Goal: Information Seeking & Learning: Learn about a topic

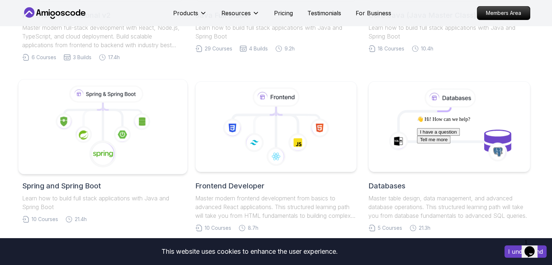
scroll to position [288, 0]
click at [139, 140] on icon at bounding box center [102, 127] width 157 height 82
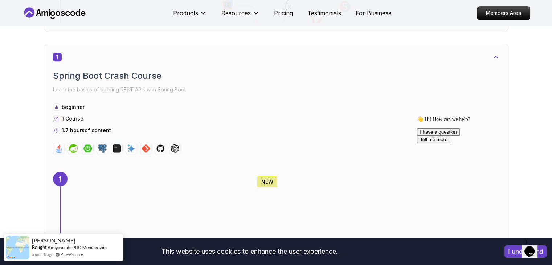
scroll to position [356, 0]
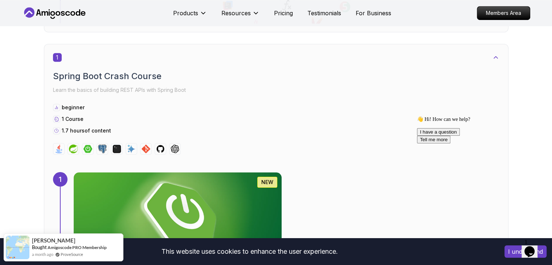
click at [95, 70] on h2 "Spring Boot Crash Course" at bounding box center [276, 76] width 447 height 12
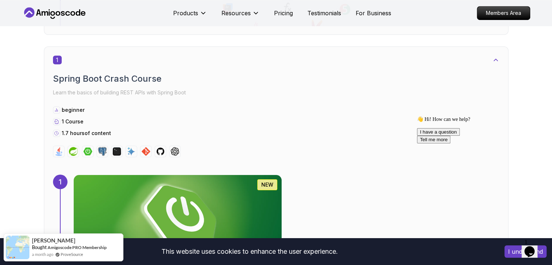
scroll to position [354, 0]
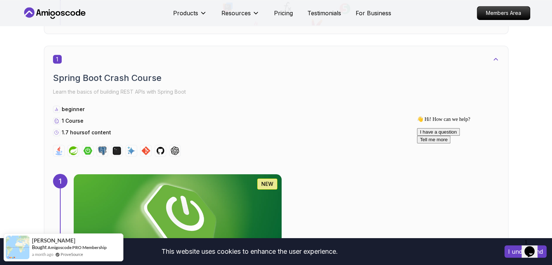
click at [71, 106] on div "beginner 1 Course 1.7 hours of content" at bounding box center [276, 121] width 447 height 31
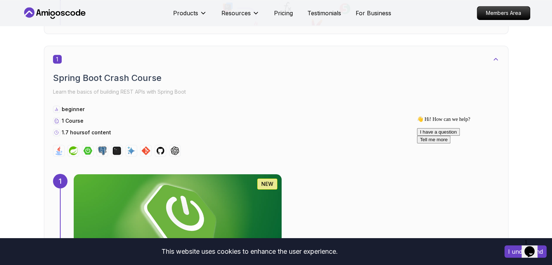
click at [81, 72] on h2 "Spring Boot Crash Course" at bounding box center [276, 78] width 447 height 12
click at [154, 106] on div "beginner" at bounding box center [276, 109] width 447 height 7
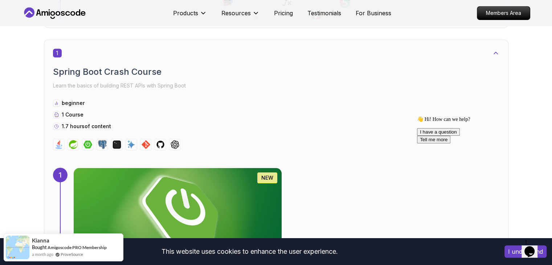
scroll to position [360, 0]
click at [287, 166] on img at bounding box center [177, 211] width 219 height 91
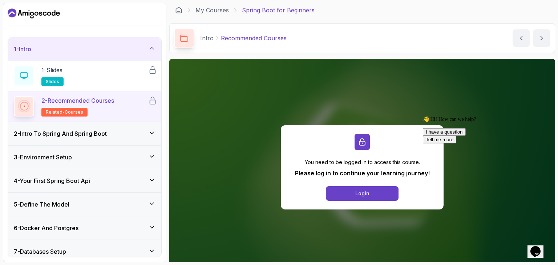
scroll to position [64, 0]
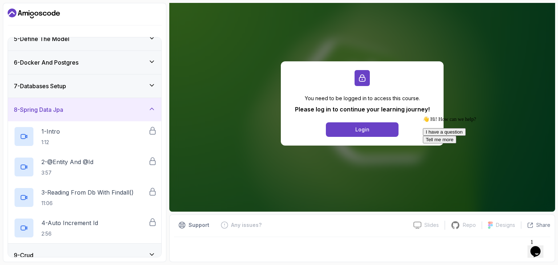
scroll to position [184, 0]
